Goal: Task Accomplishment & Management: Manage account settings

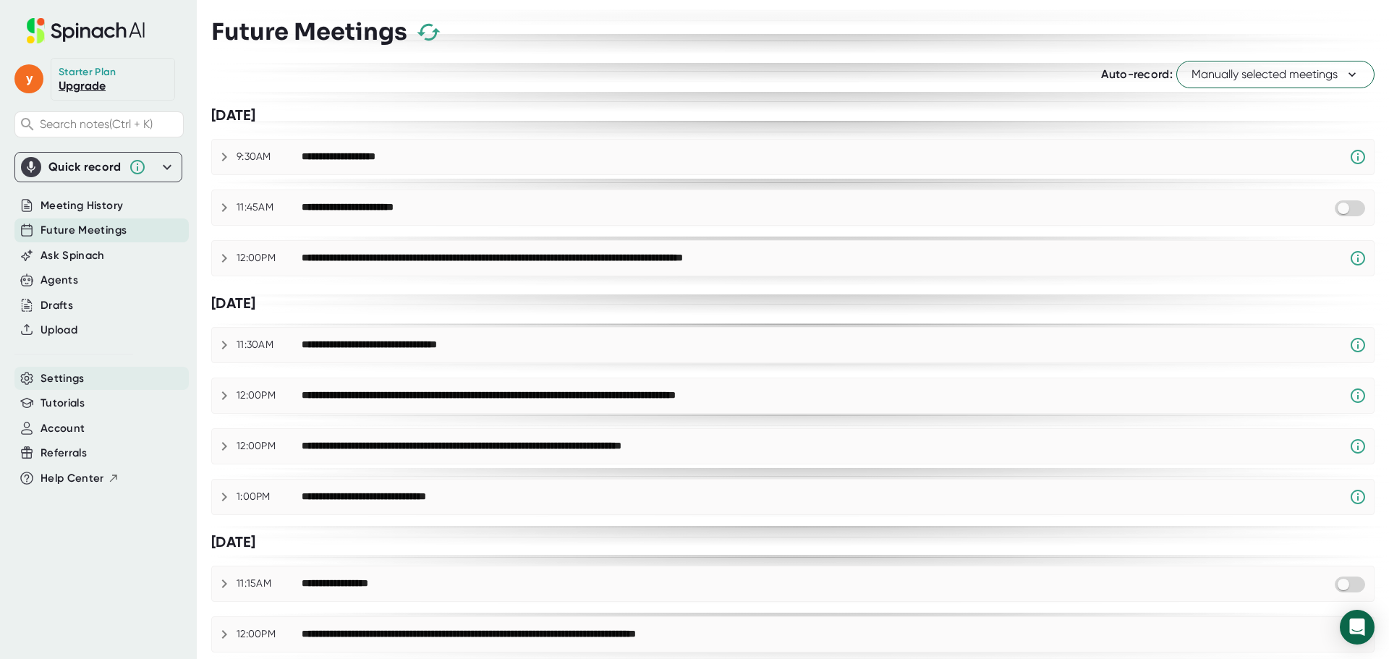
click at [68, 375] on span "Settings" at bounding box center [62, 378] width 44 height 17
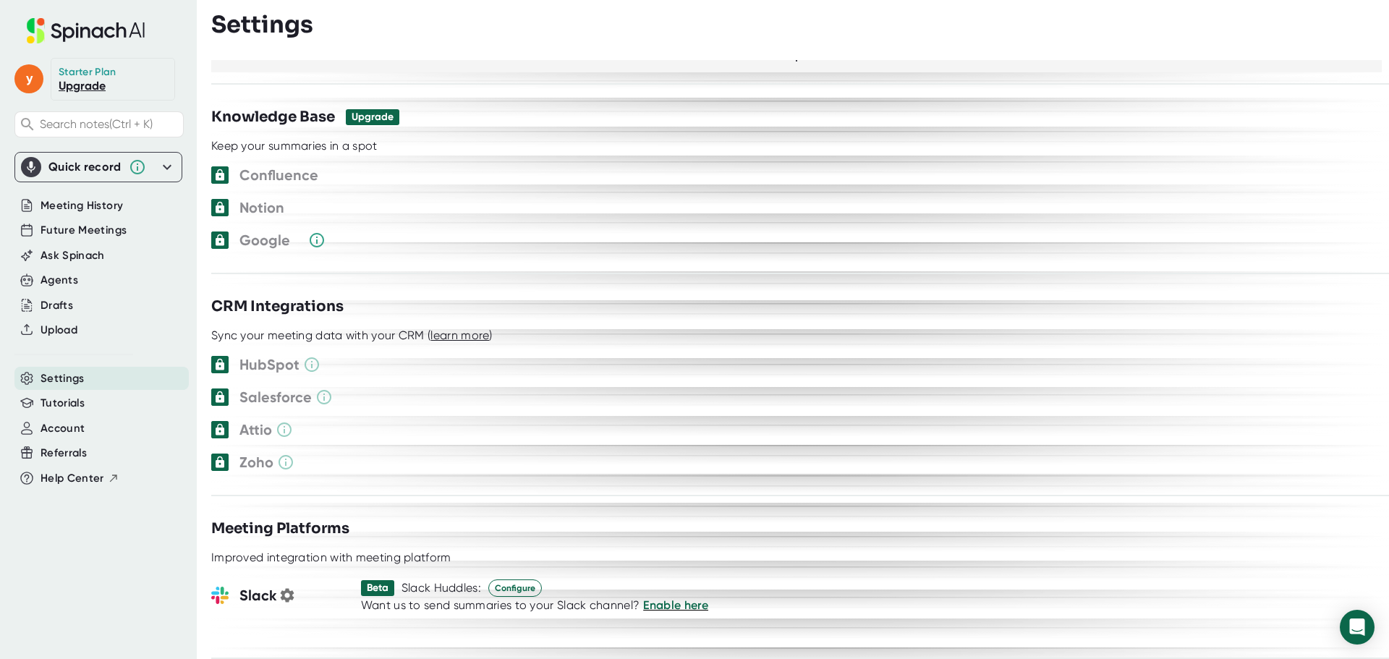
scroll to position [1284, 0]
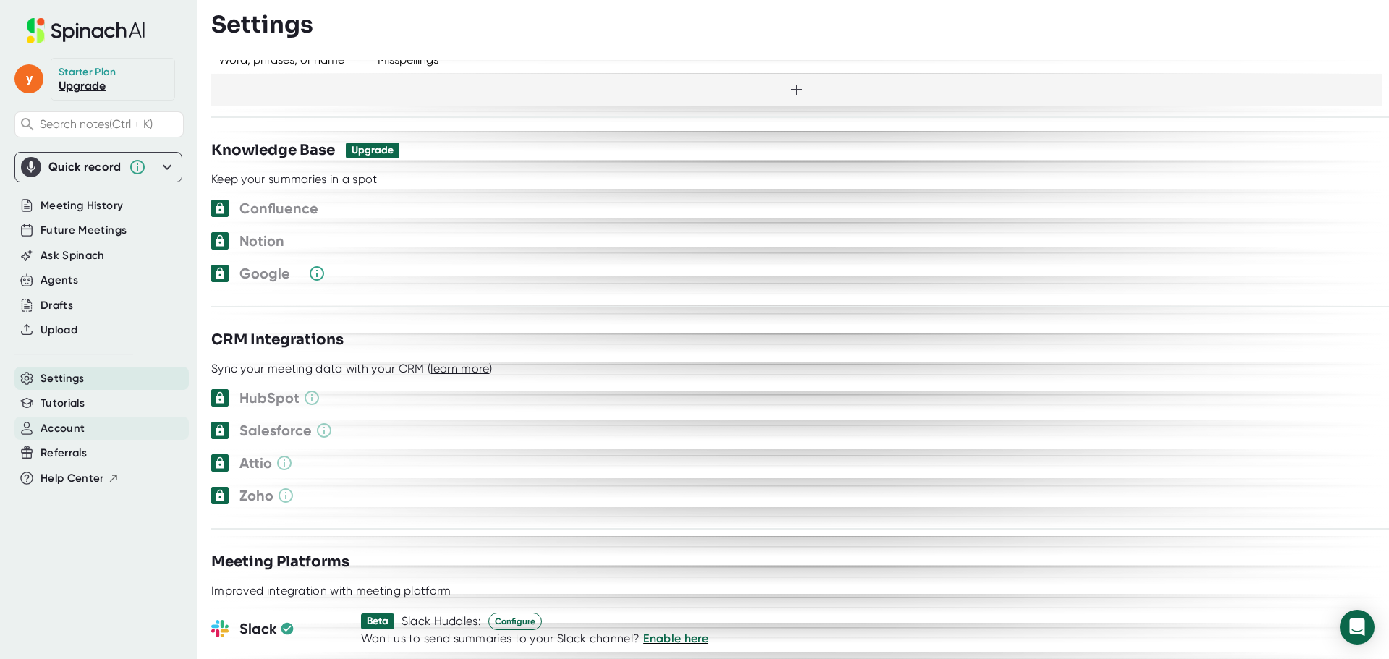
click at [112, 428] on div "Account" at bounding box center [101, 429] width 174 height 24
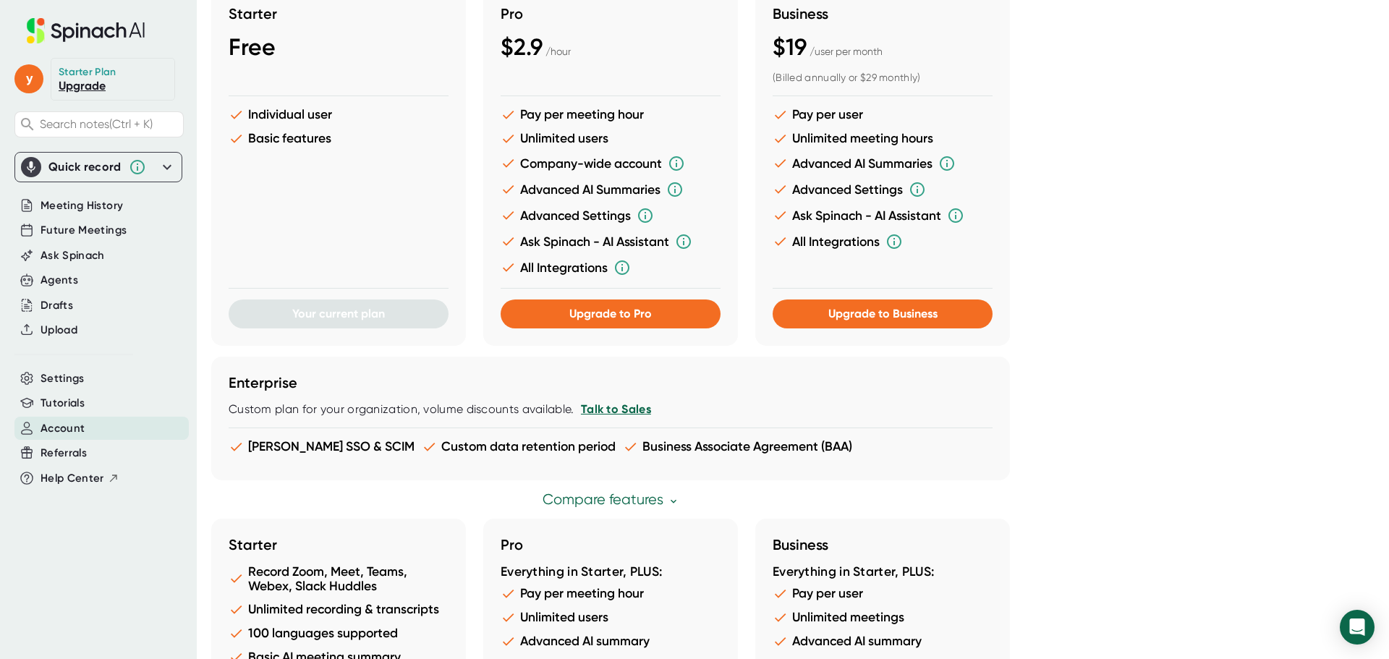
scroll to position [705, 0]
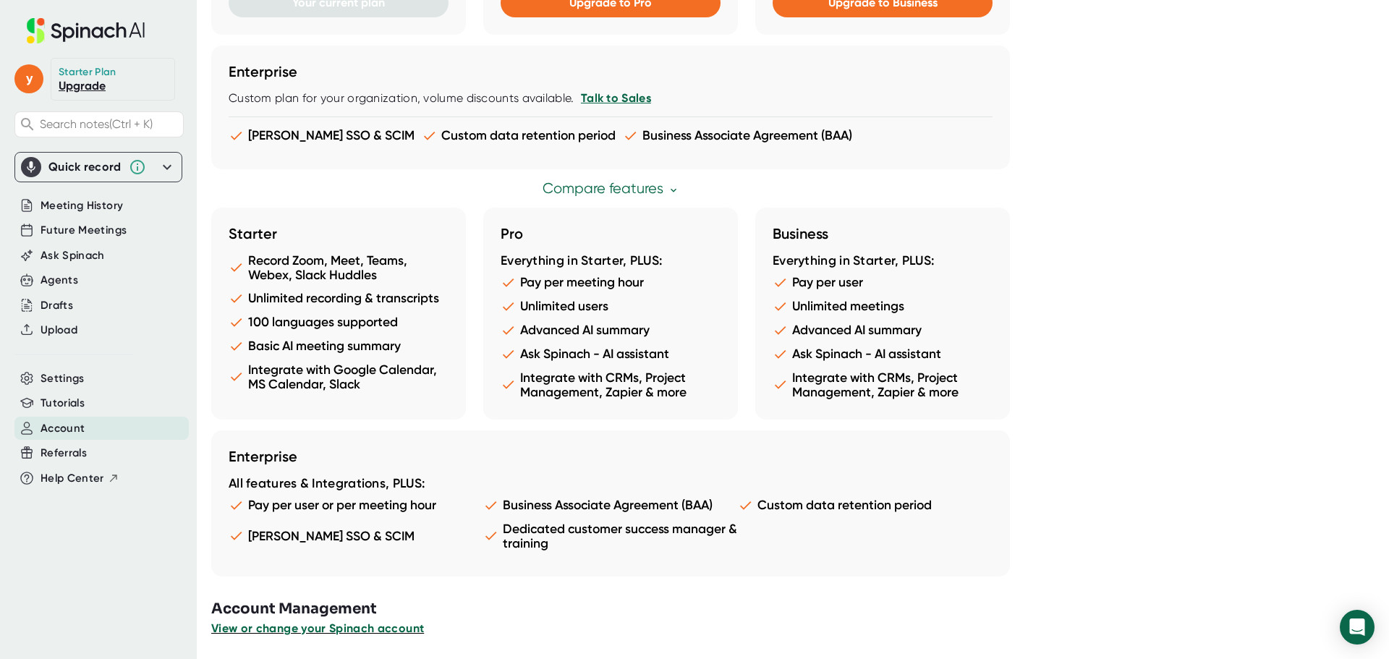
click at [308, 627] on span "View or change your Spinach account" at bounding box center [317, 628] width 213 height 14
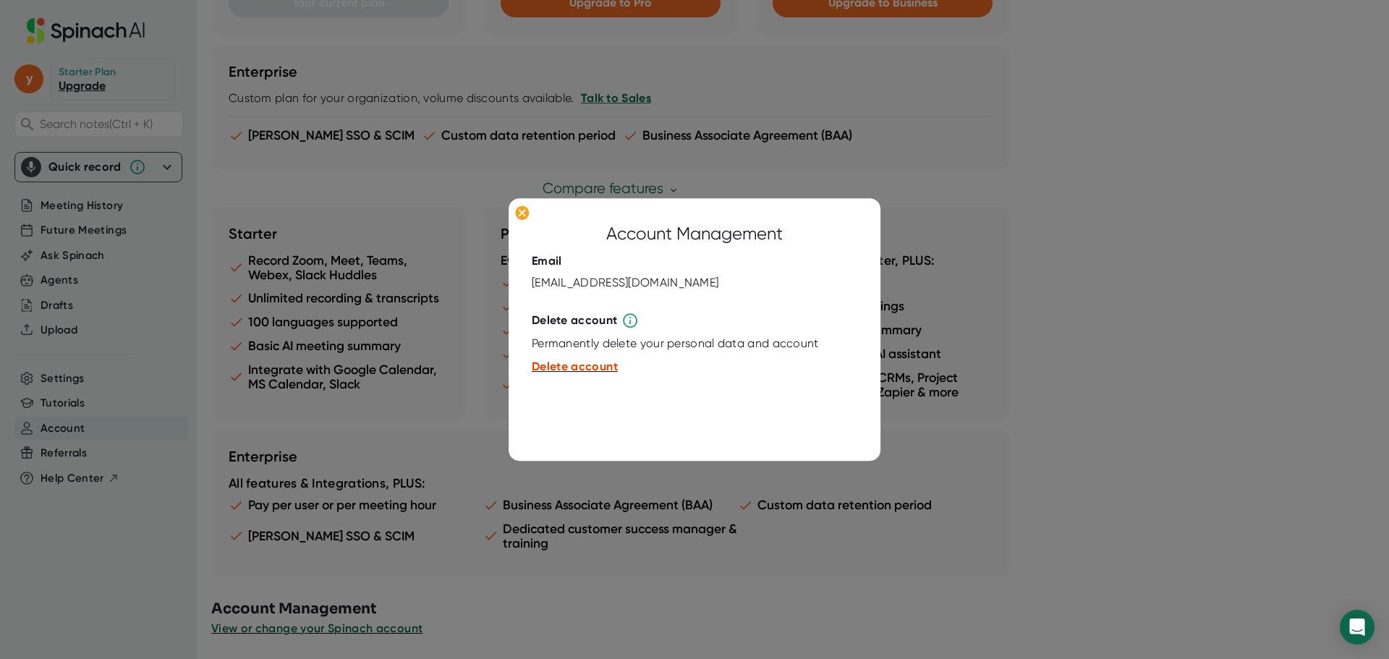
click at [594, 364] on span "Delete account" at bounding box center [575, 367] width 86 height 14
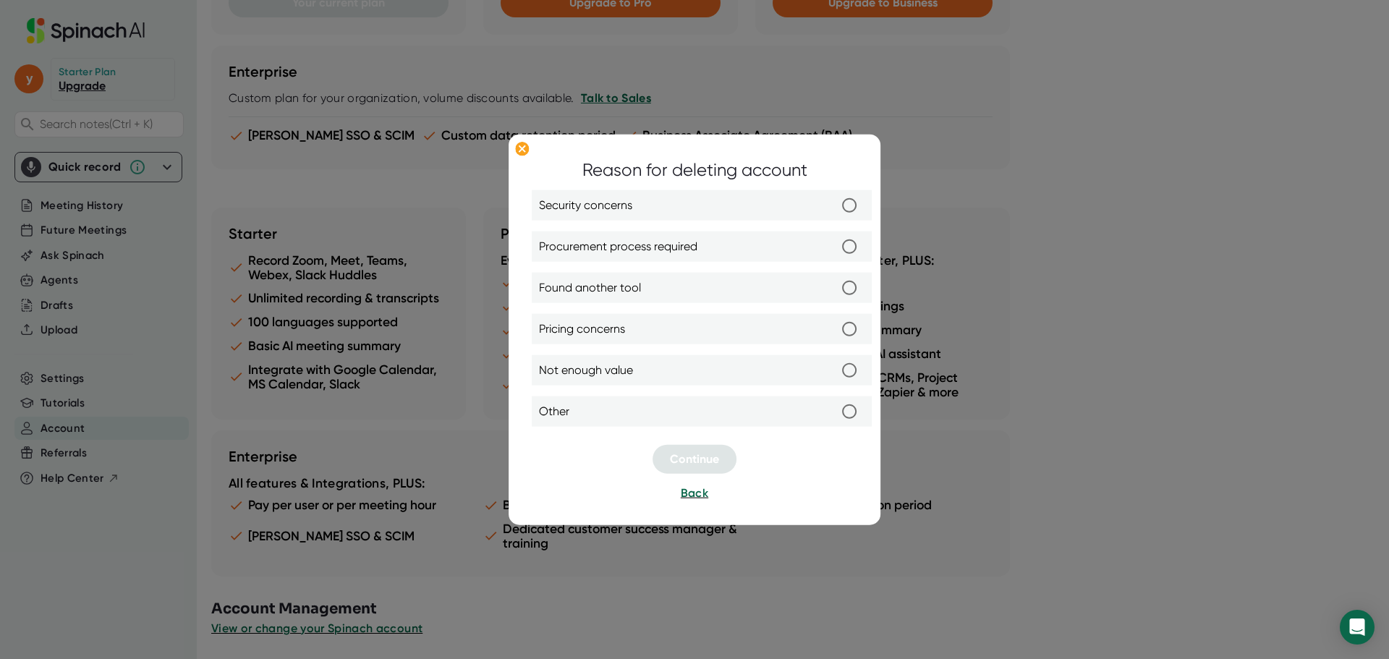
click at [691, 411] on label "Other" at bounding box center [701, 411] width 325 height 30
click at [834, 411] on input "Other" at bounding box center [849, 411] width 30 height 30
radio input "true"
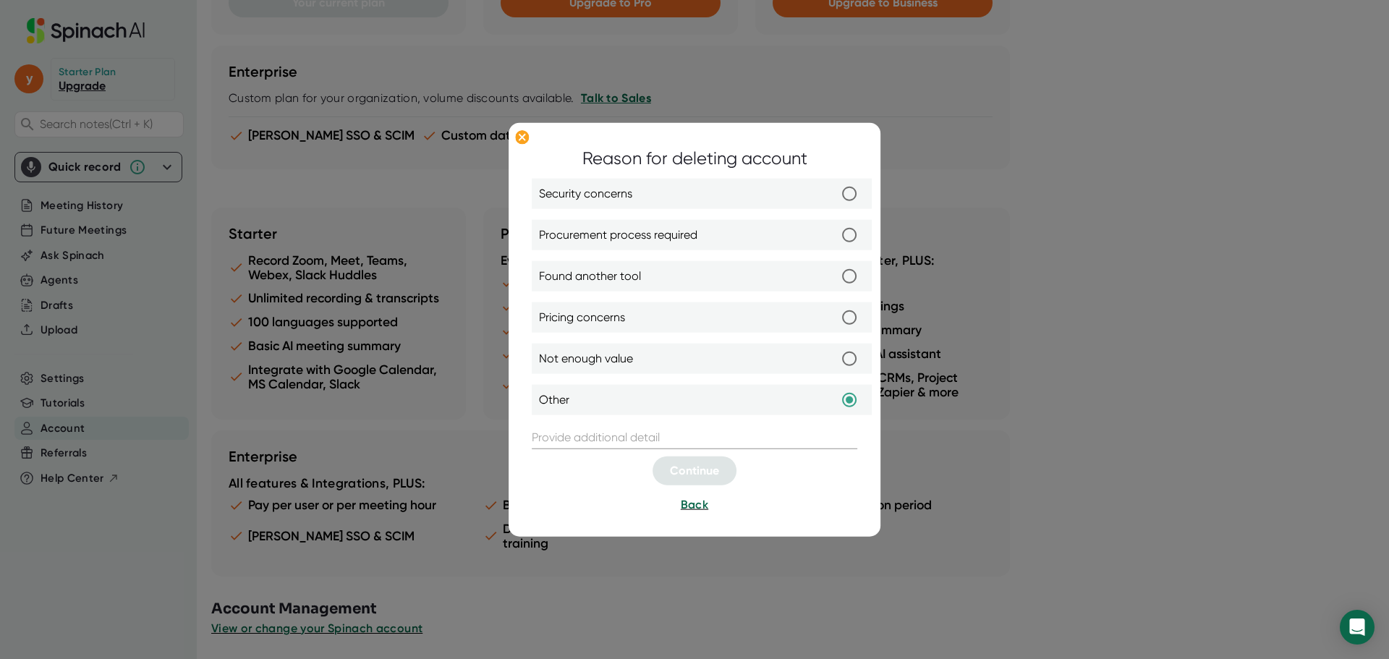
click at [749, 357] on label "Not enough value" at bounding box center [701, 359] width 325 height 30
click at [834, 357] on input "Not enough value" at bounding box center [849, 359] width 30 height 30
radio input "true"
click at [827, 316] on label "Pricing concerns" at bounding box center [701, 317] width 325 height 30
click at [834, 316] on input "Pricing concerns" at bounding box center [849, 317] width 30 height 30
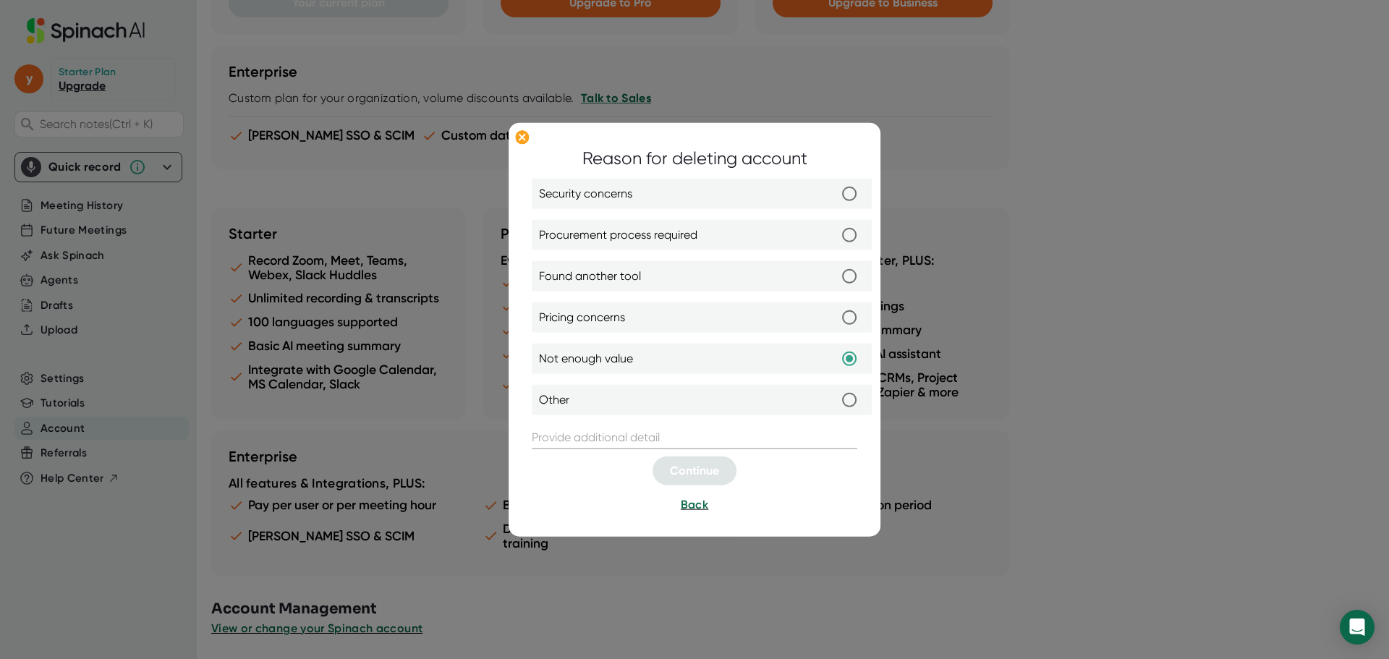
radio input "true"
click at [759, 406] on label "Other" at bounding box center [701, 400] width 325 height 30
click at [834, 406] on input "Other" at bounding box center [849, 400] width 30 height 30
radio input "true"
click at [741, 439] on input "text" at bounding box center [694, 437] width 325 height 23
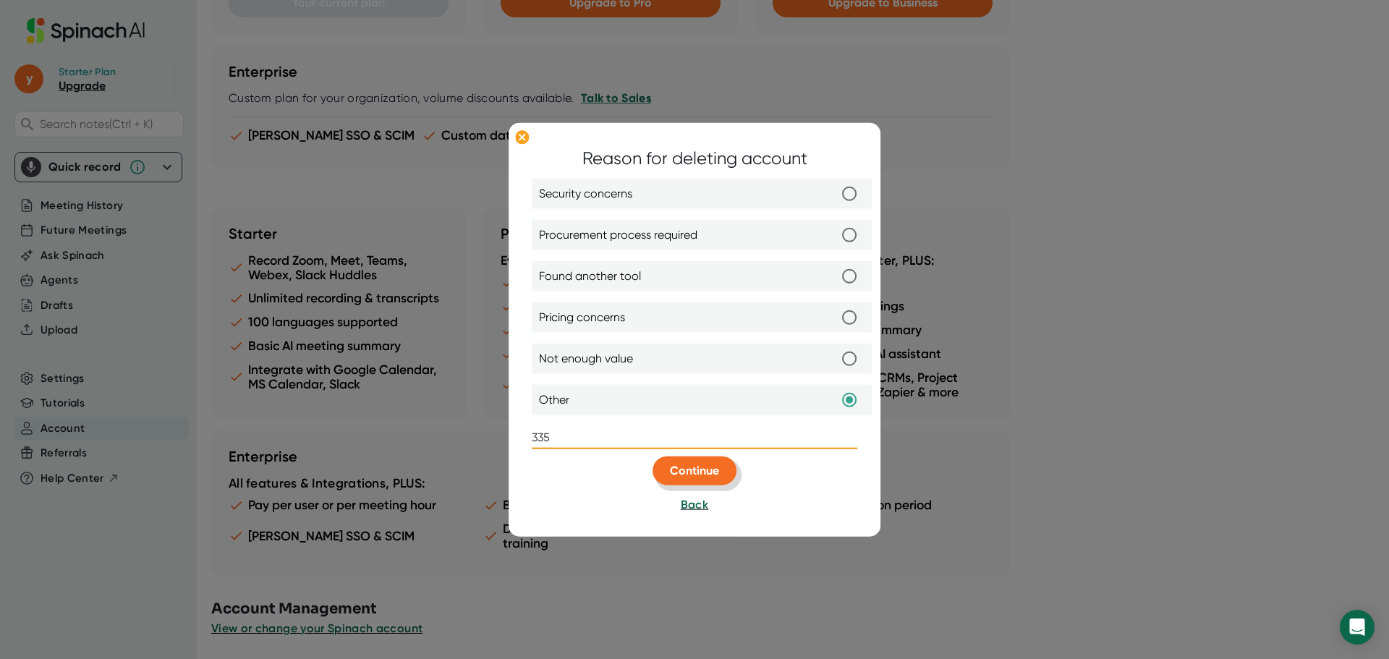
type input "335"
click at [717, 466] on span "Continue" at bounding box center [694, 471] width 49 height 14
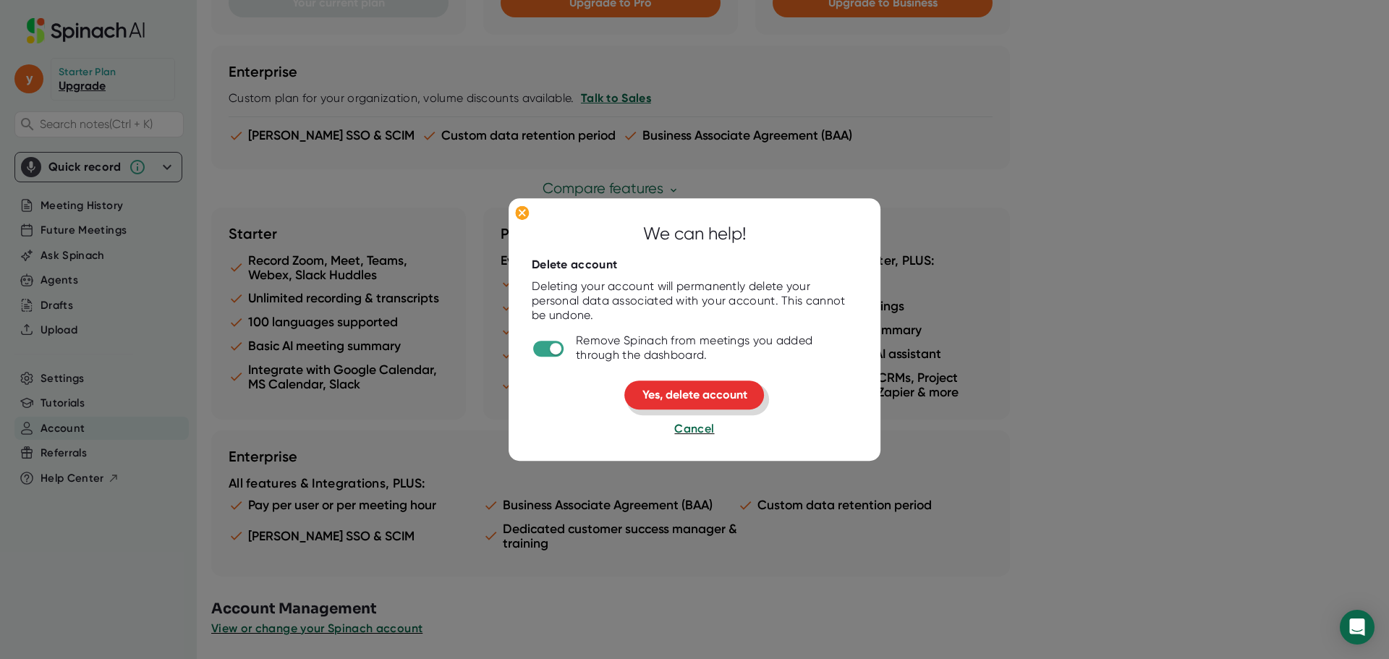
click at [712, 388] on span "Yes, delete account" at bounding box center [694, 395] width 105 height 14
